Goal: Task Accomplishment & Management: Complete application form

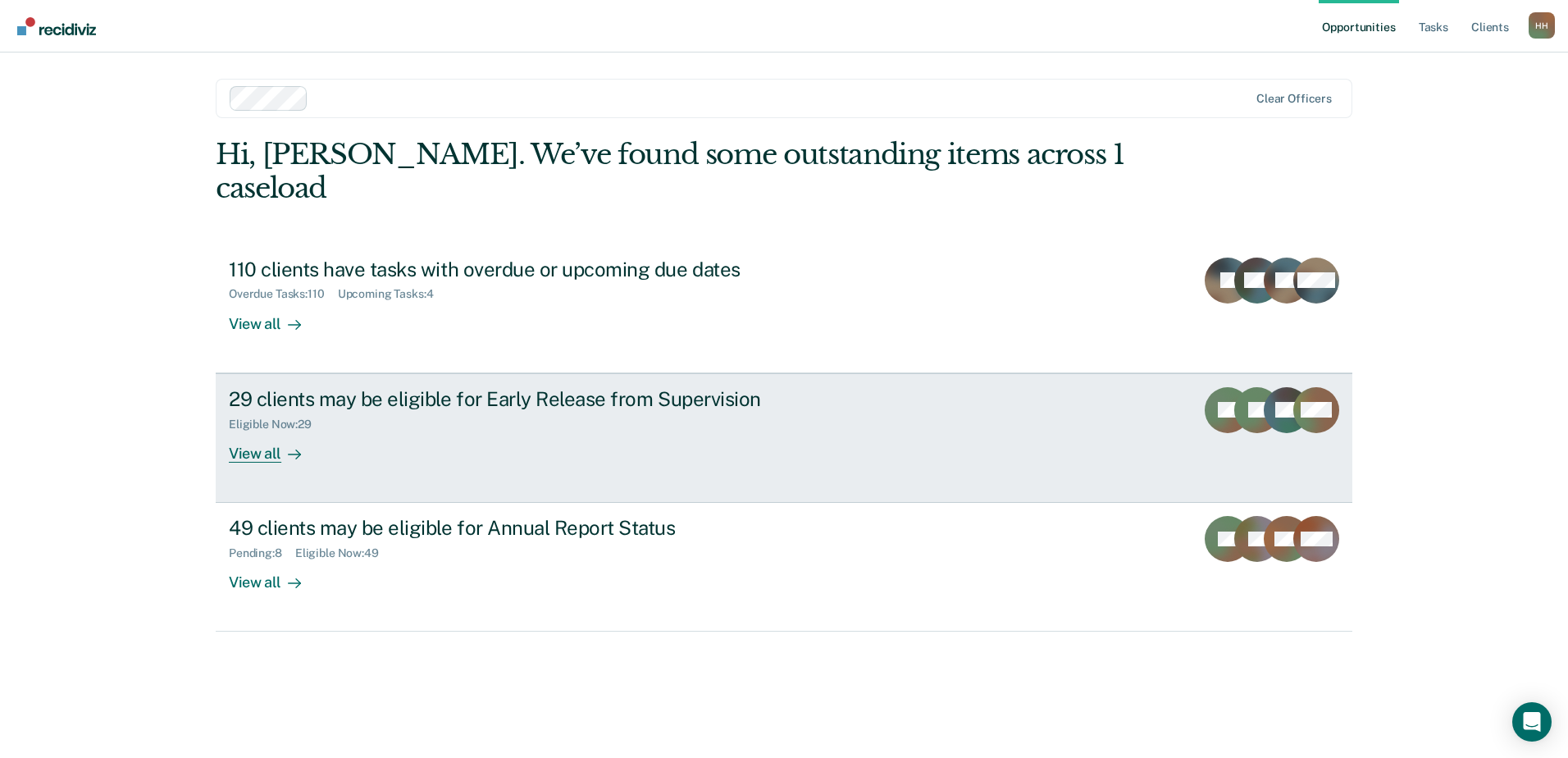
click at [251, 430] on div "View all" at bounding box center [274, 446] width 92 height 32
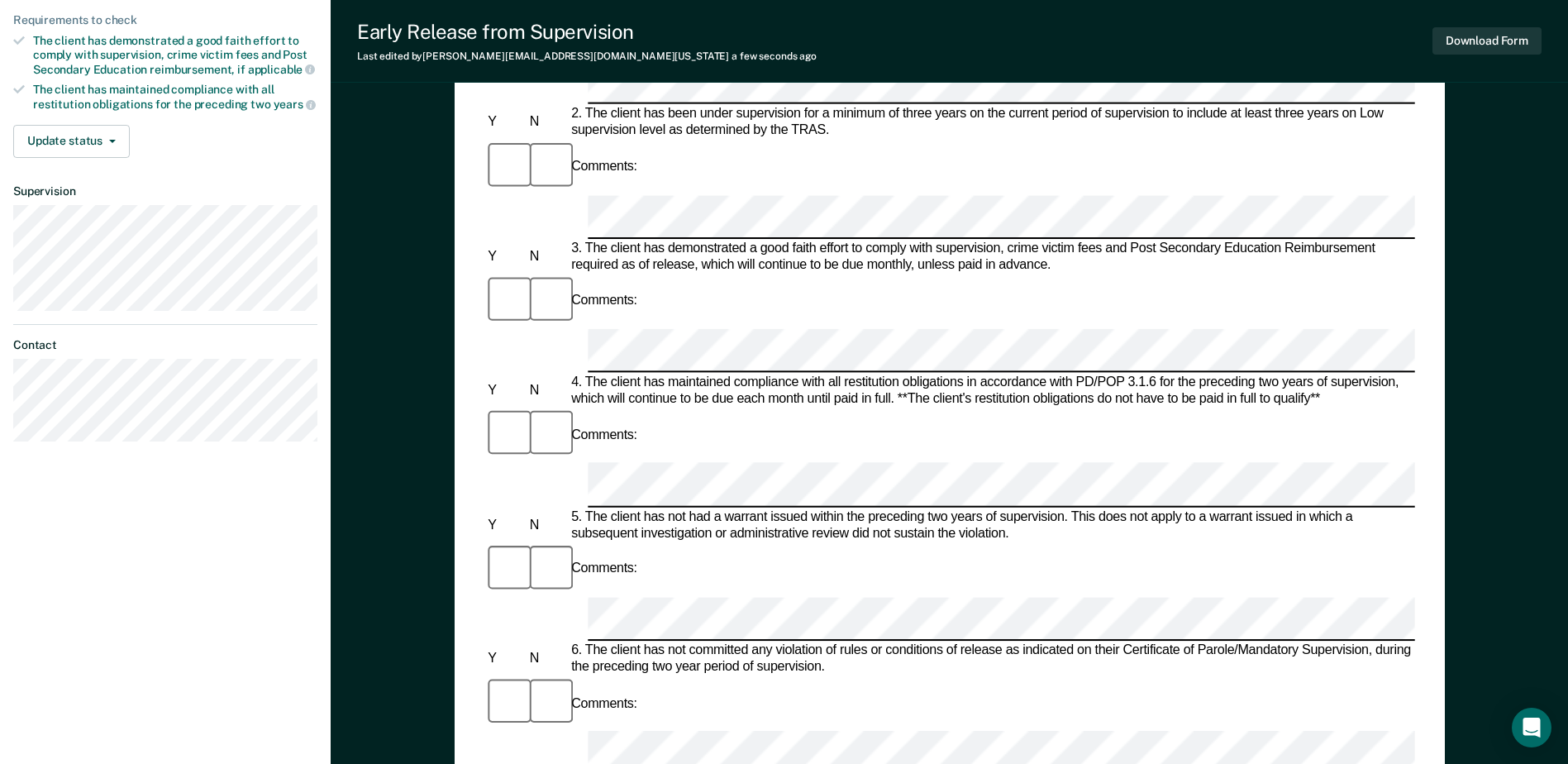
scroll to position [413, 0]
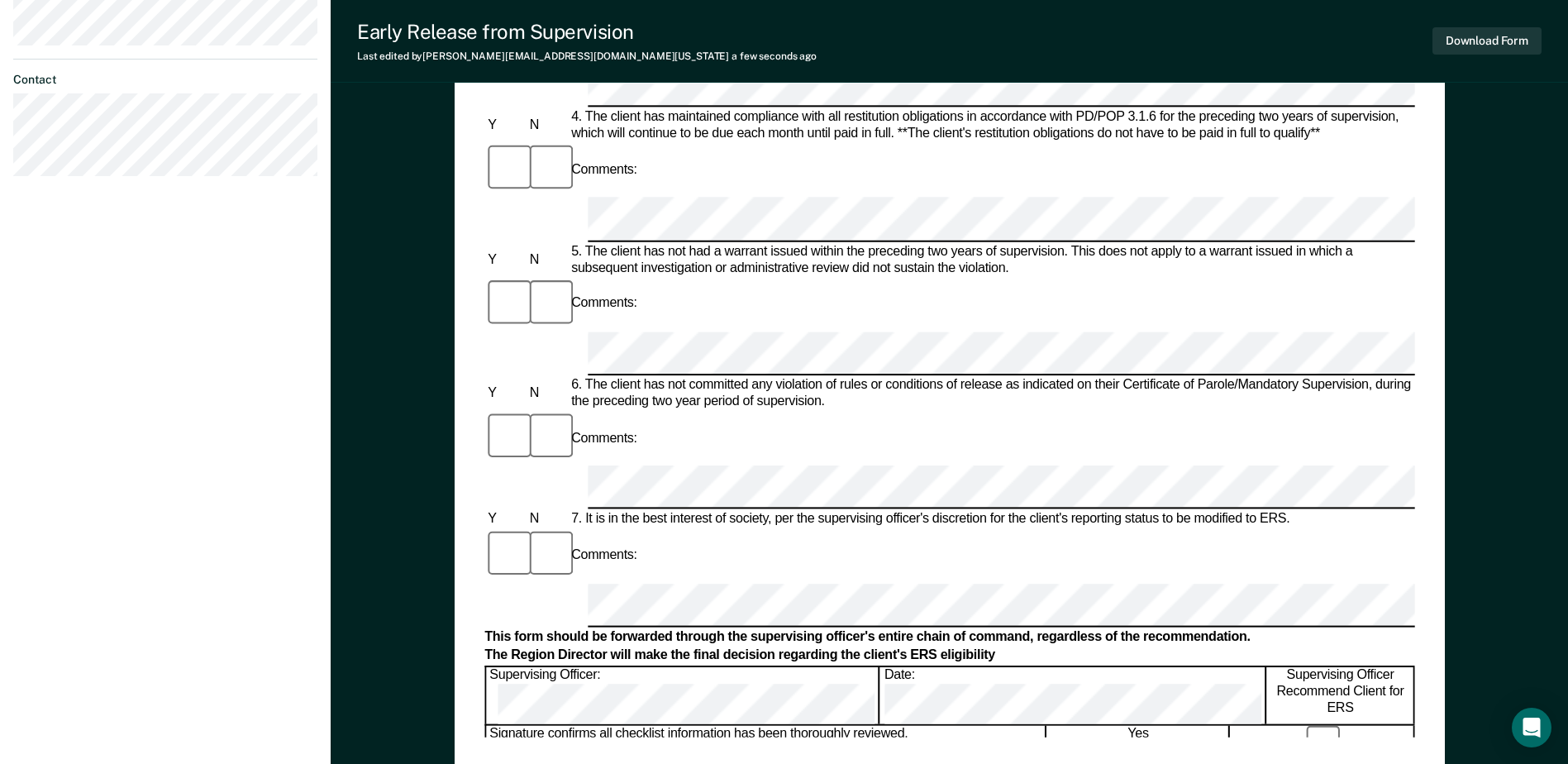
scroll to position [661, 0]
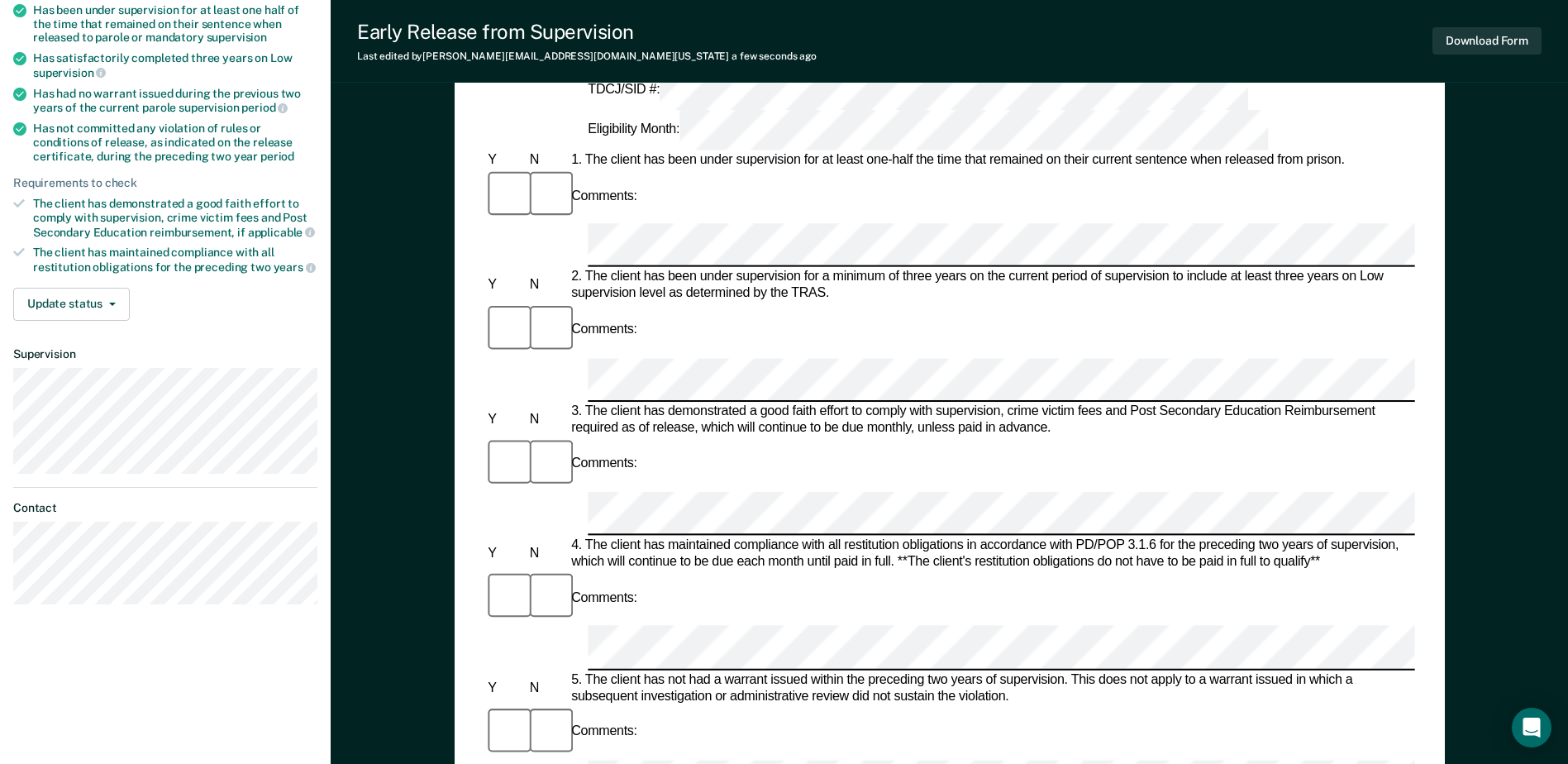
scroll to position [83, 0]
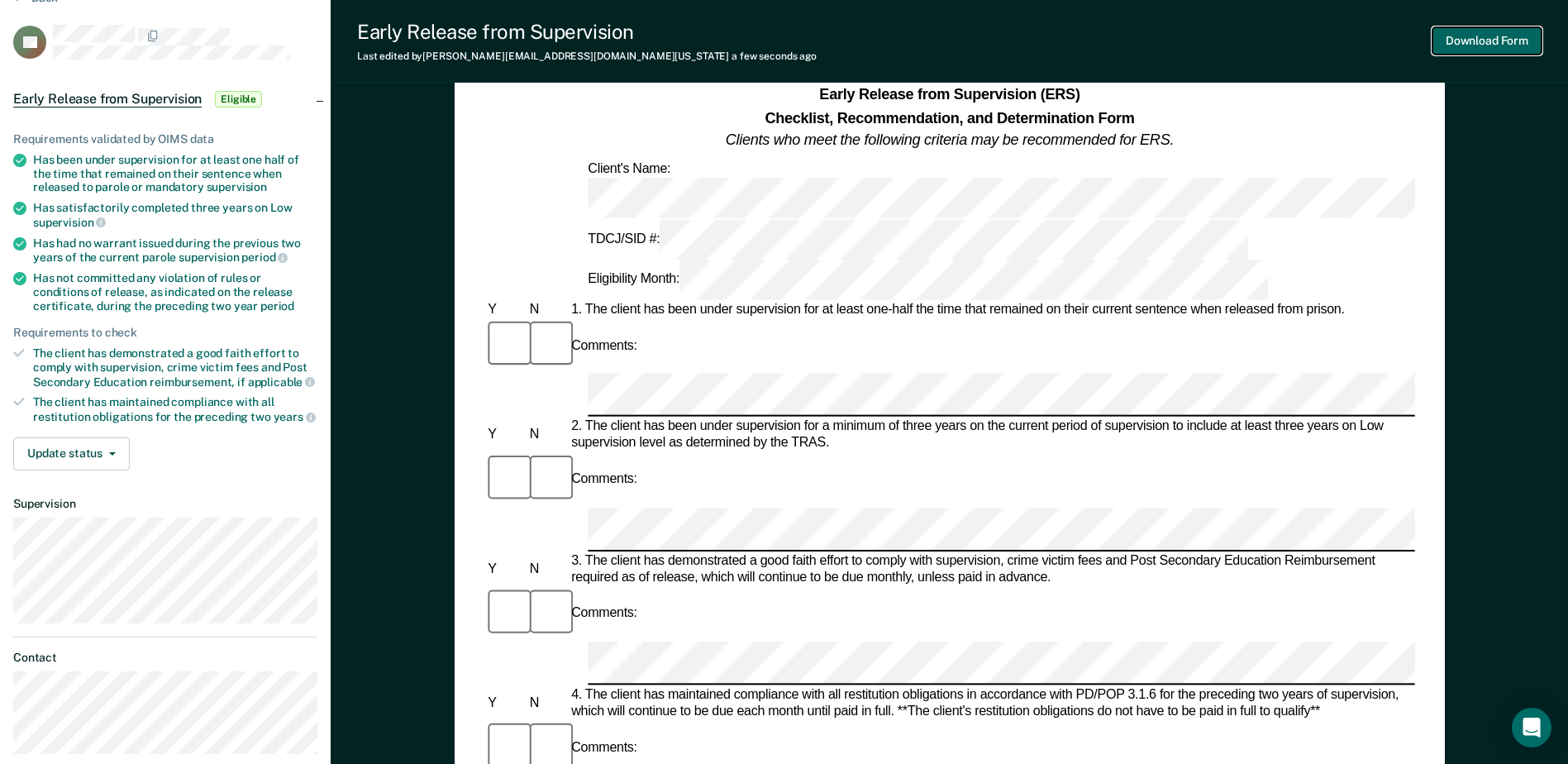
click at [1476, 43] on button "Download Form" at bounding box center [1487, 42] width 109 height 28
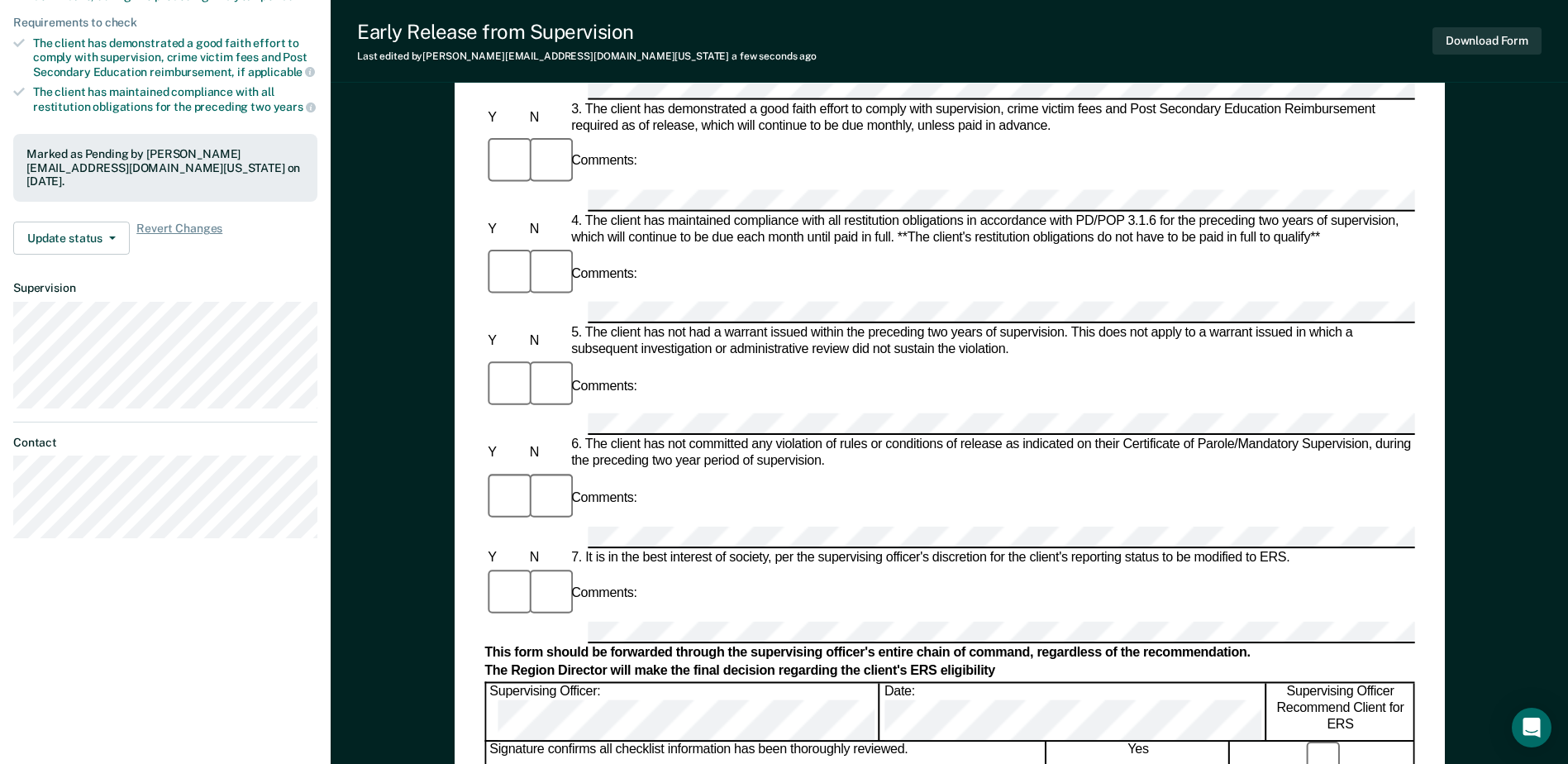
scroll to position [165, 0]
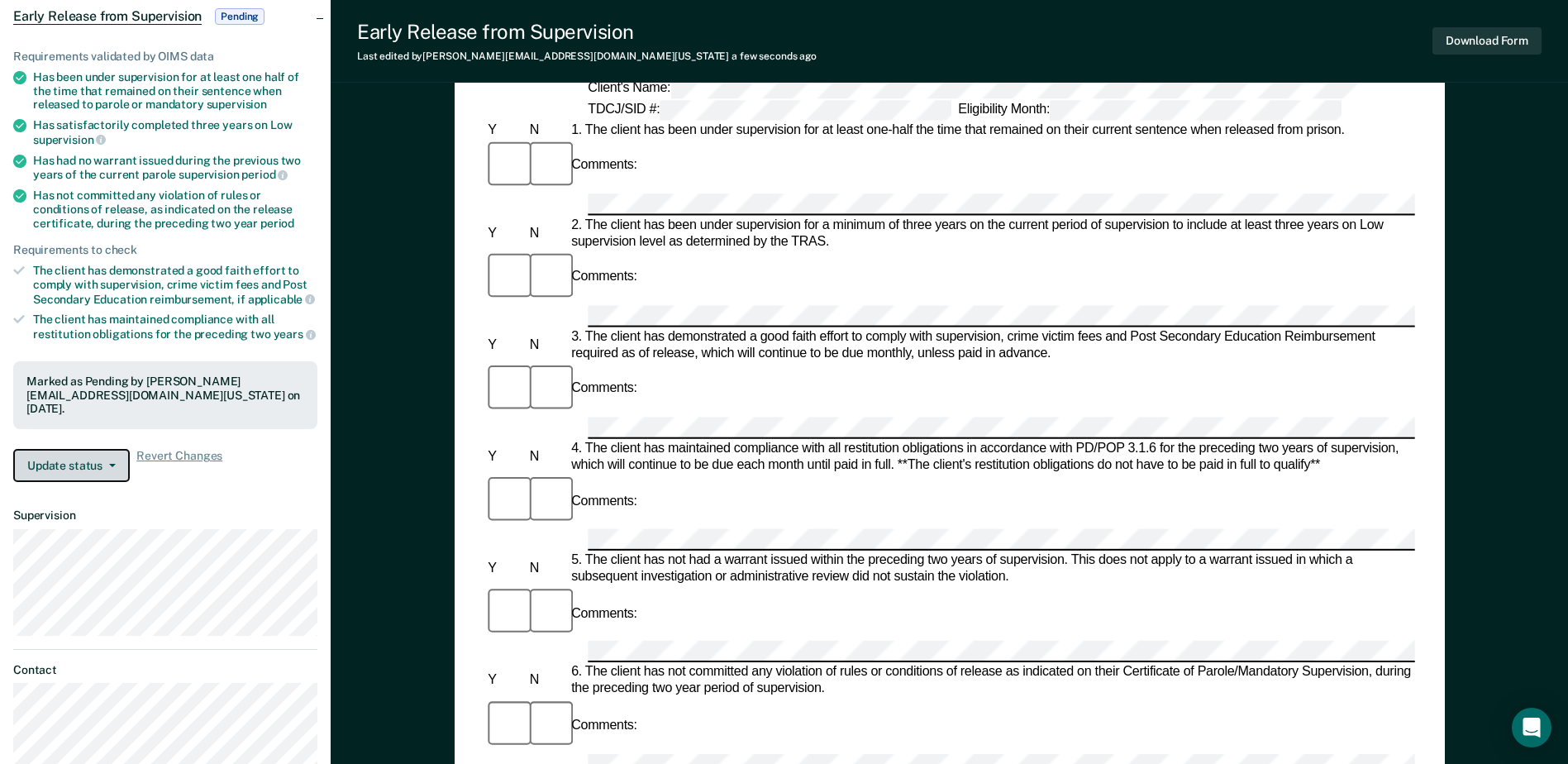
click at [116, 454] on button "Update status" at bounding box center [71, 465] width 117 height 33
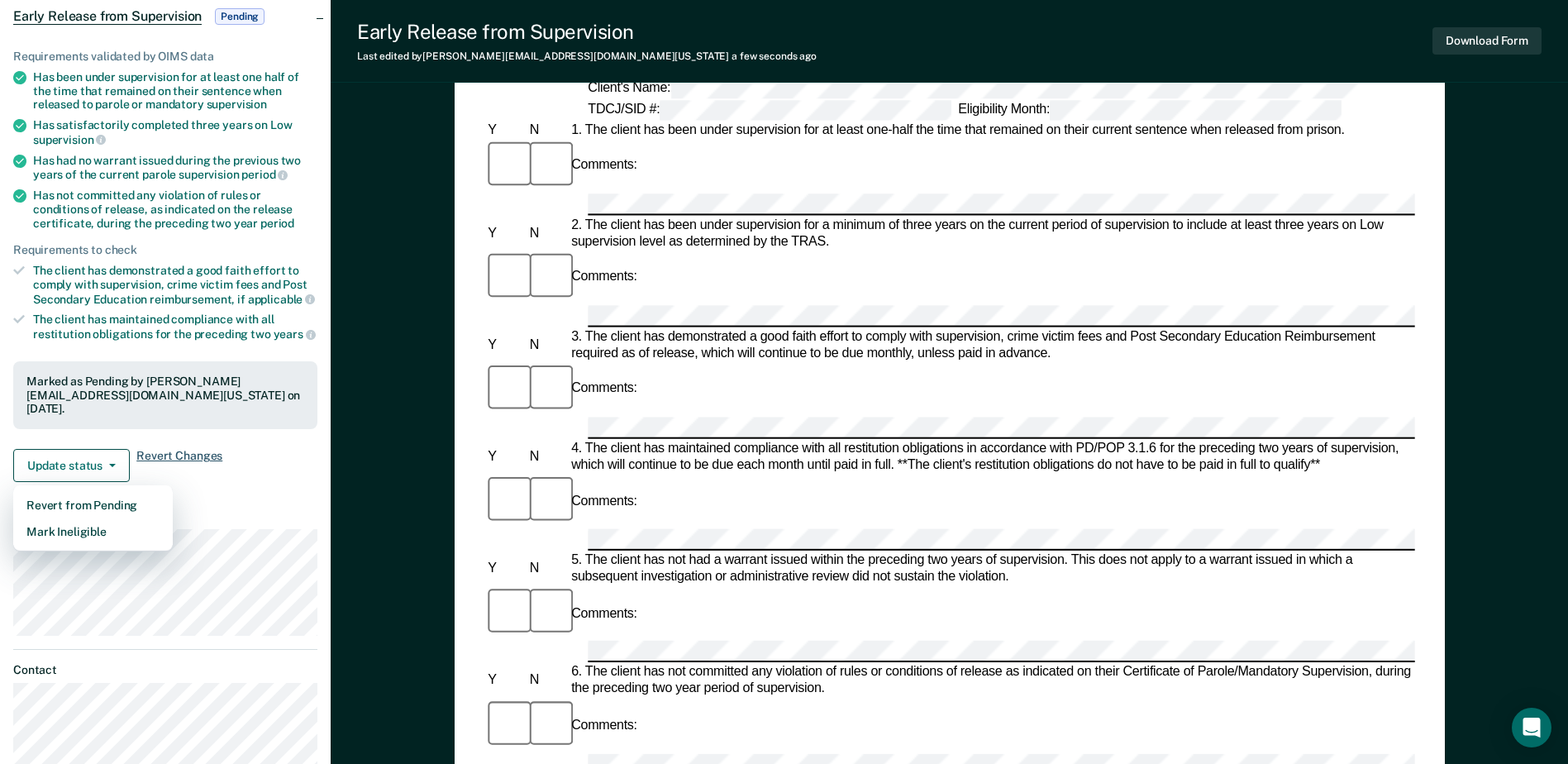
click at [145, 449] on span "Revert Changes" at bounding box center [179, 465] width 86 height 33
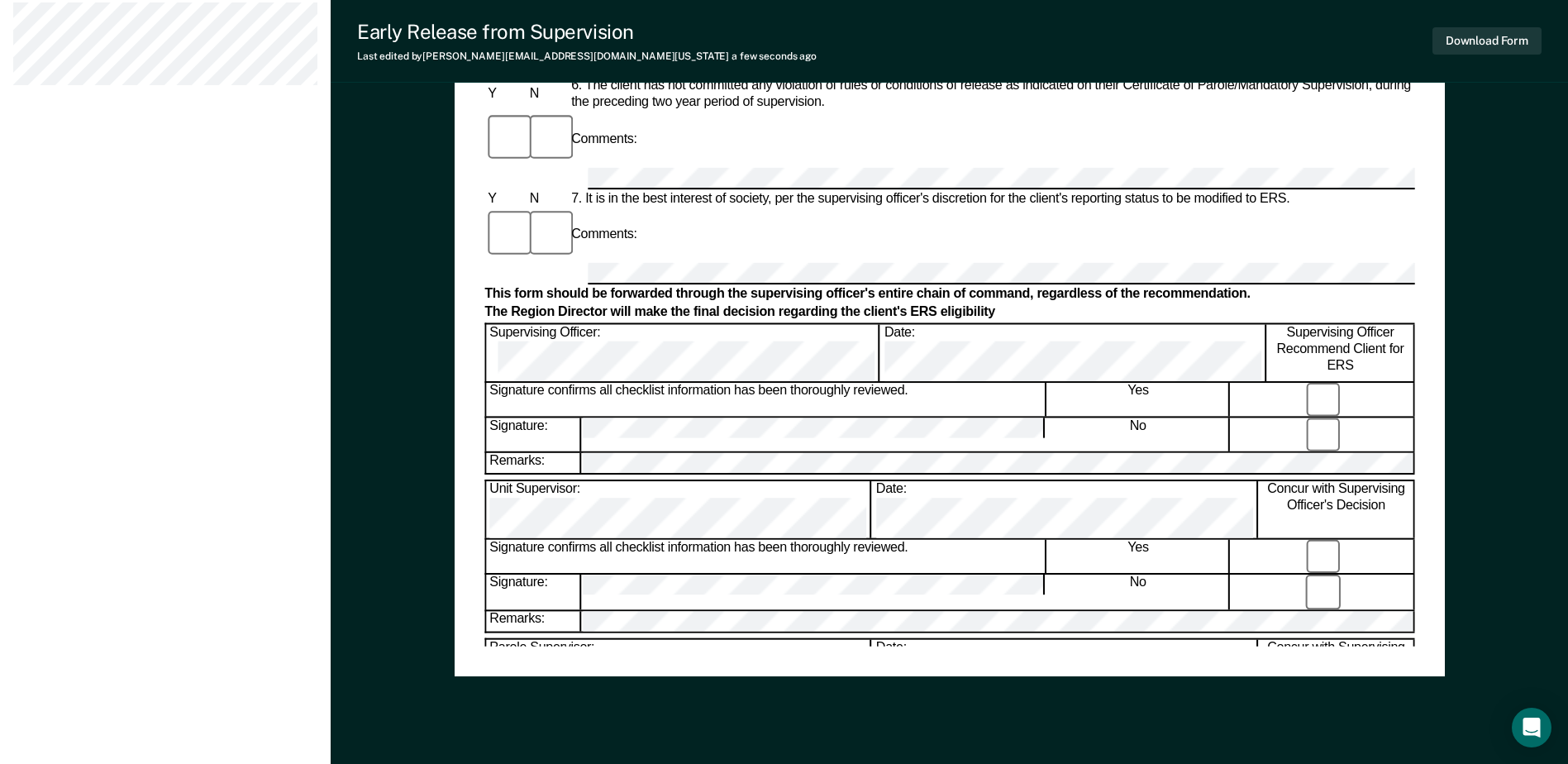
scroll to position [711, 0]
